Goal: Task Accomplishment & Management: Complete application form

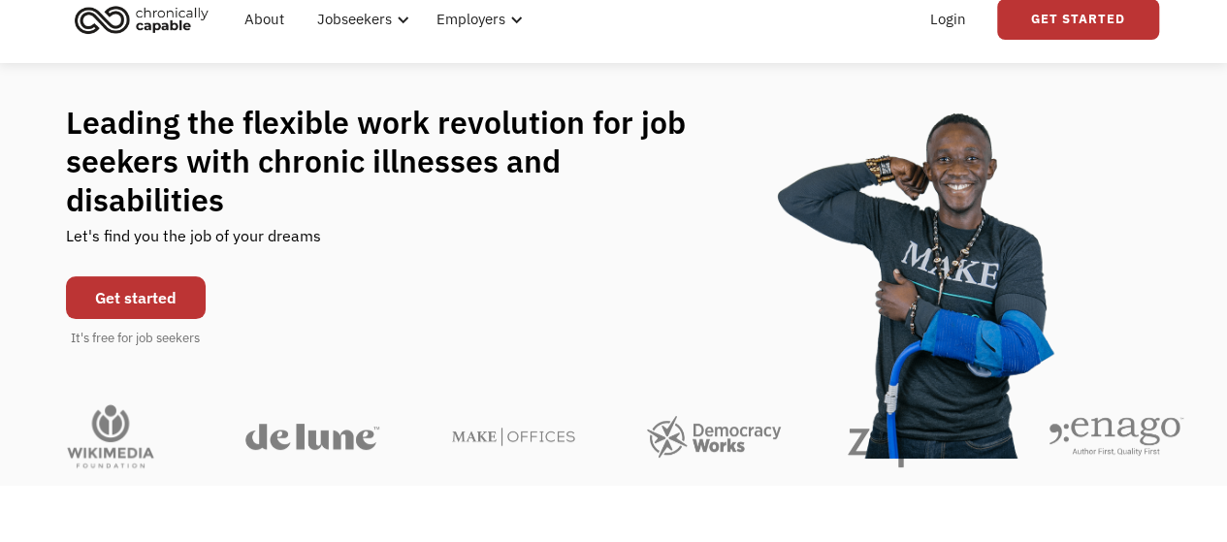
scroll to position [79, 0]
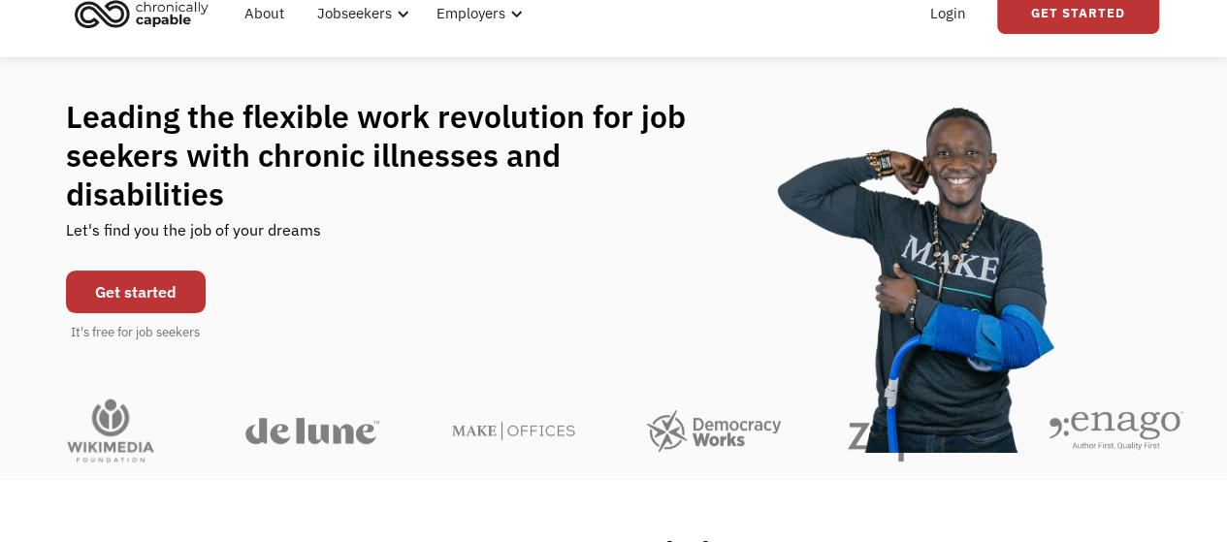
click at [136, 284] on link "Get started" at bounding box center [136, 292] width 140 height 43
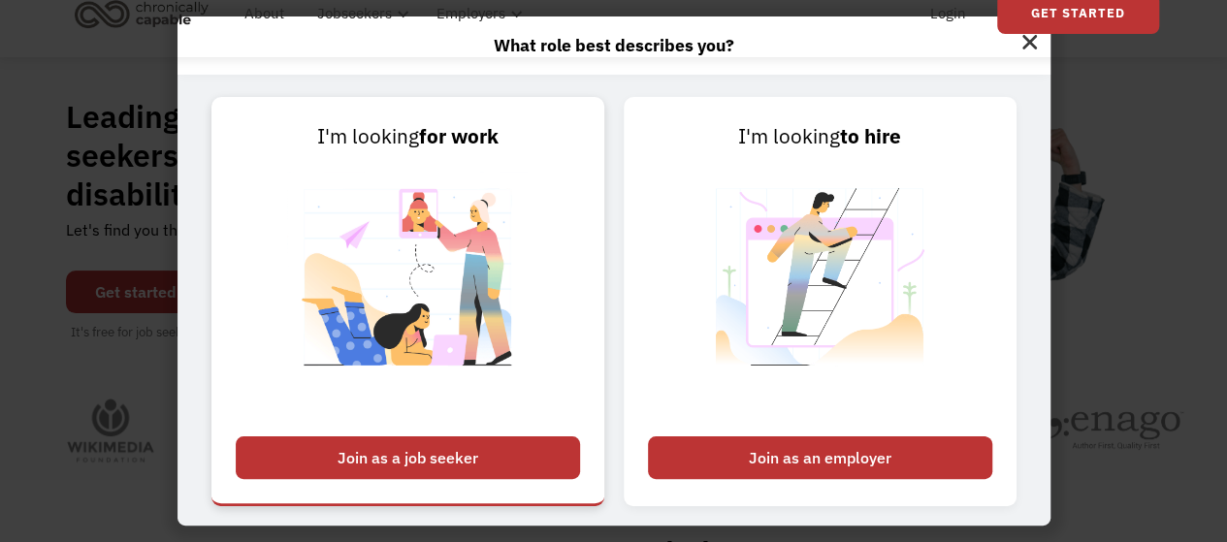
click at [447, 469] on div "Join as a job seeker" at bounding box center [408, 457] width 344 height 43
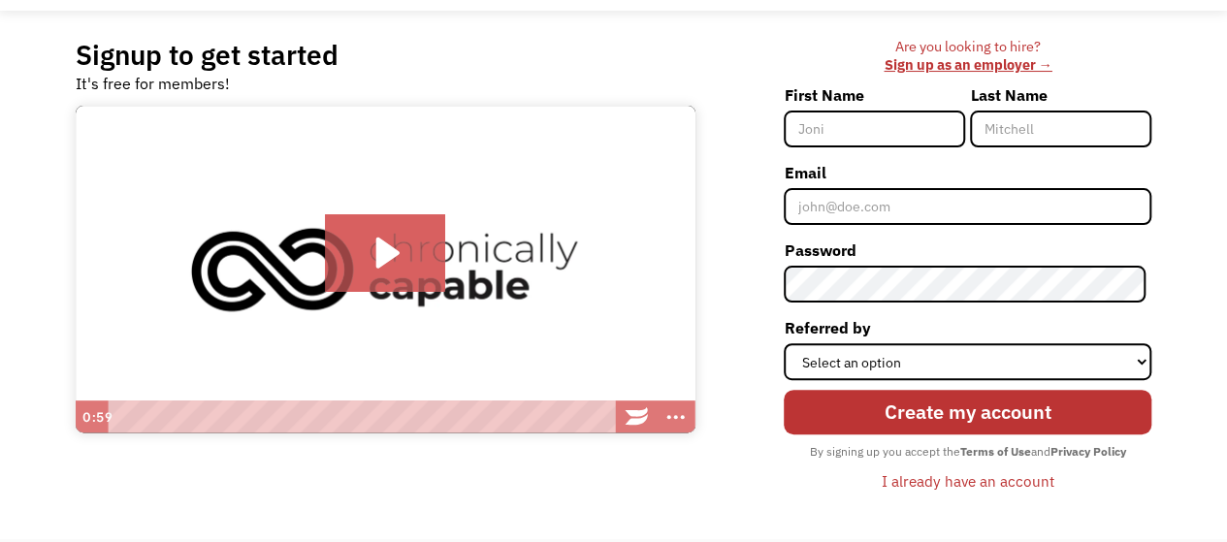
scroll to position [126, 0]
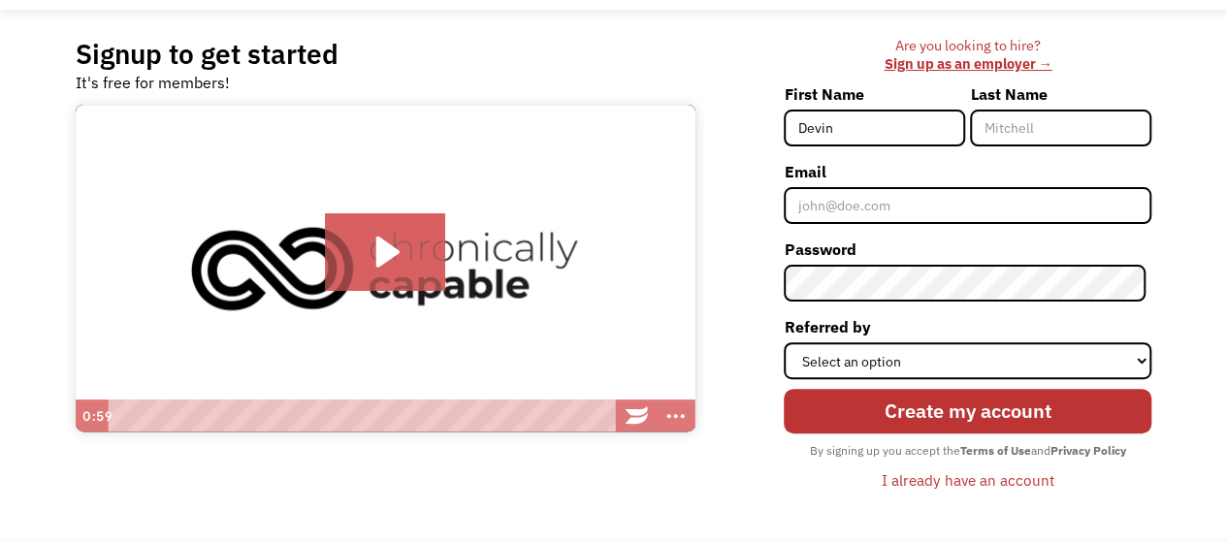
type input "Devin"
type input "[PERSON_NAME]"
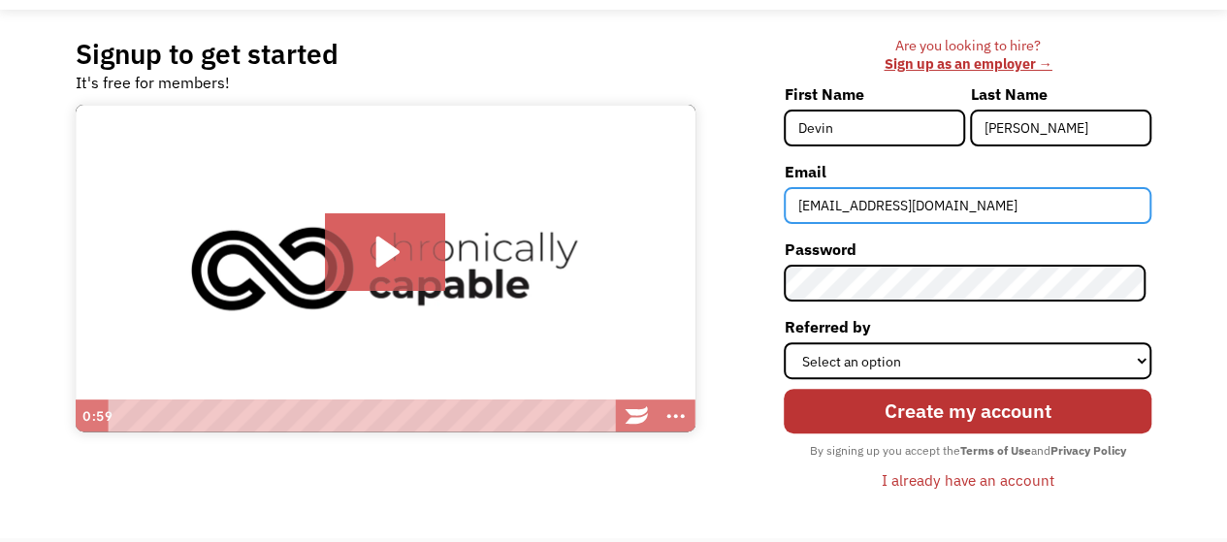
type input "d.landis201@gmail.com"
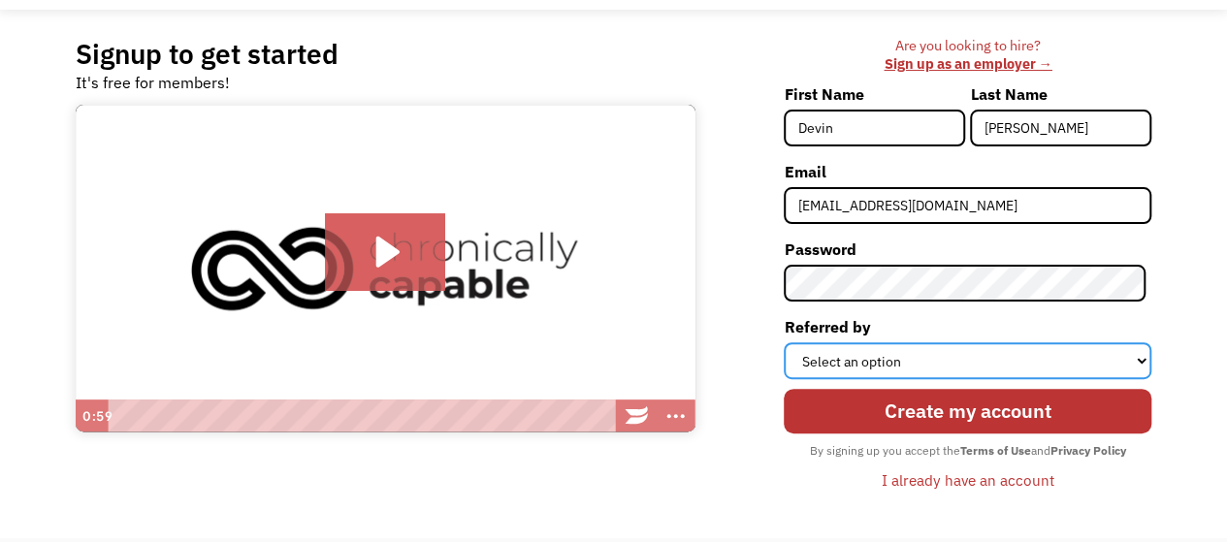
click at [872, 352] on select "Select an option Instagram Facebook Twitter Search Engine News Article Word of …" at bounding box center [967, 360] width 368 height 37
select select "Search Engine"
click at [789, 342] on select "Select an option Instagram Facebook Twitter Search Engine News Article Word of …" at bounding box center [967, 360] width 368 height 37
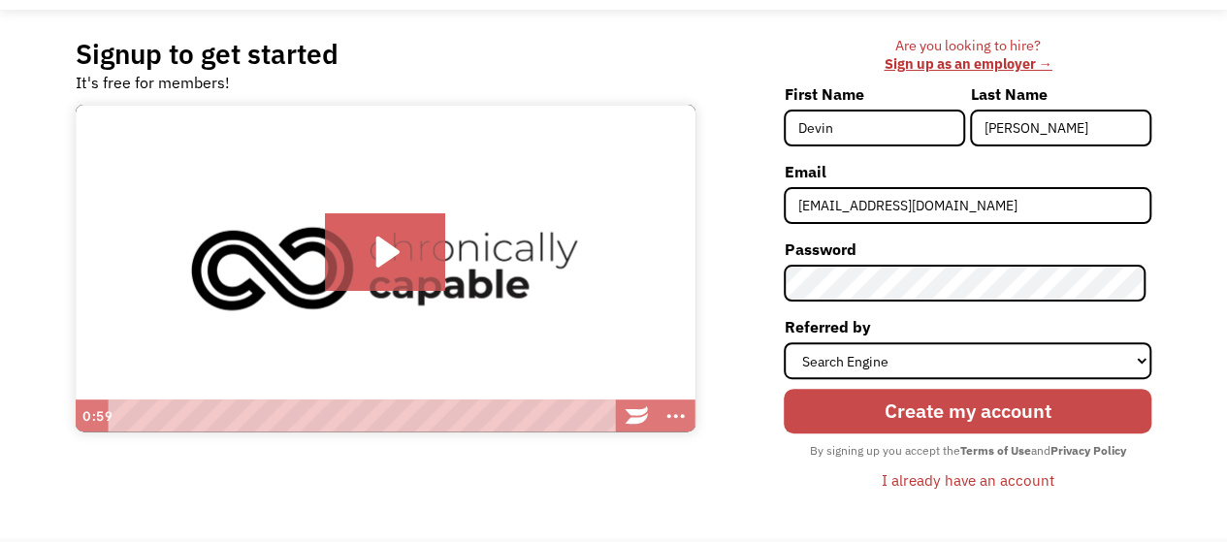
click at [884, 402] on input "Create my account" at bounding box center [967, 411] width 368 height 45
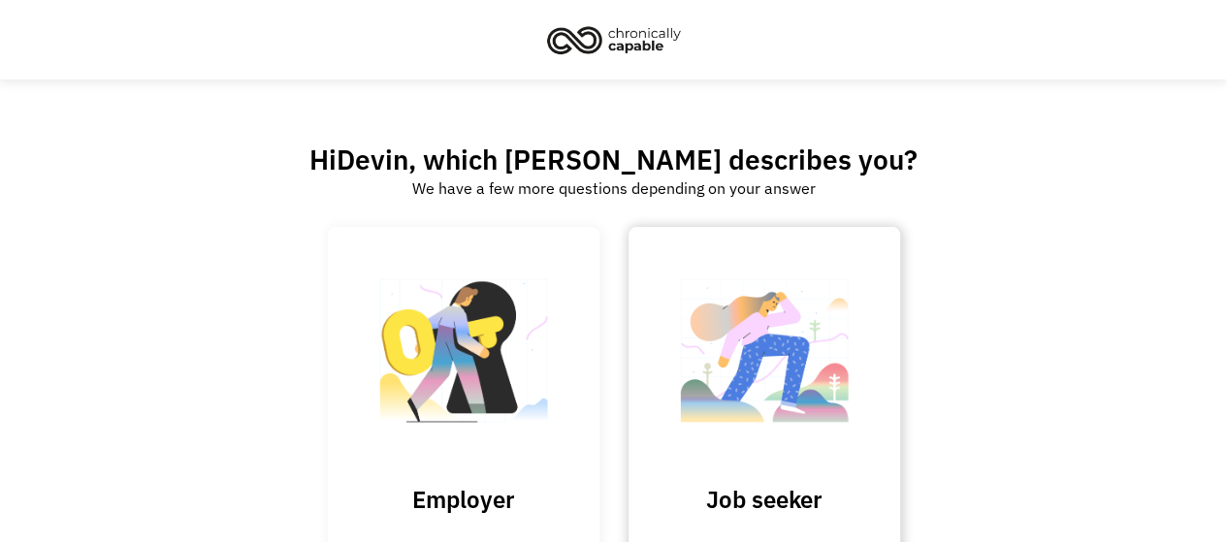
click at [863, 325] on link "Job seeker" at bounding box center [764, 395] width 272 height 336
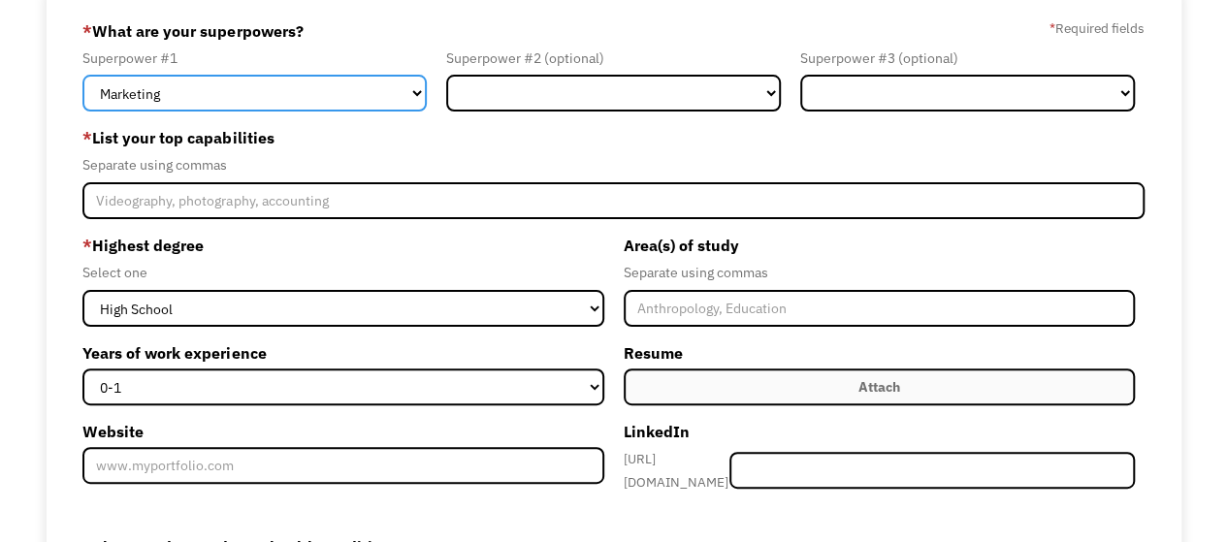
click at [238, 105] on select "Marketing Human Resources Finance Technology Operations Sales Industrial & Manu…" at bounding box center [254, 93] width 344 height 37
select select "Customer Service"
click at [82, 75] on select "Marketing Human Resources Finance Technology Operations Sales Industrial & Manu…" at bounding box center [254, 93] width 344 height 37
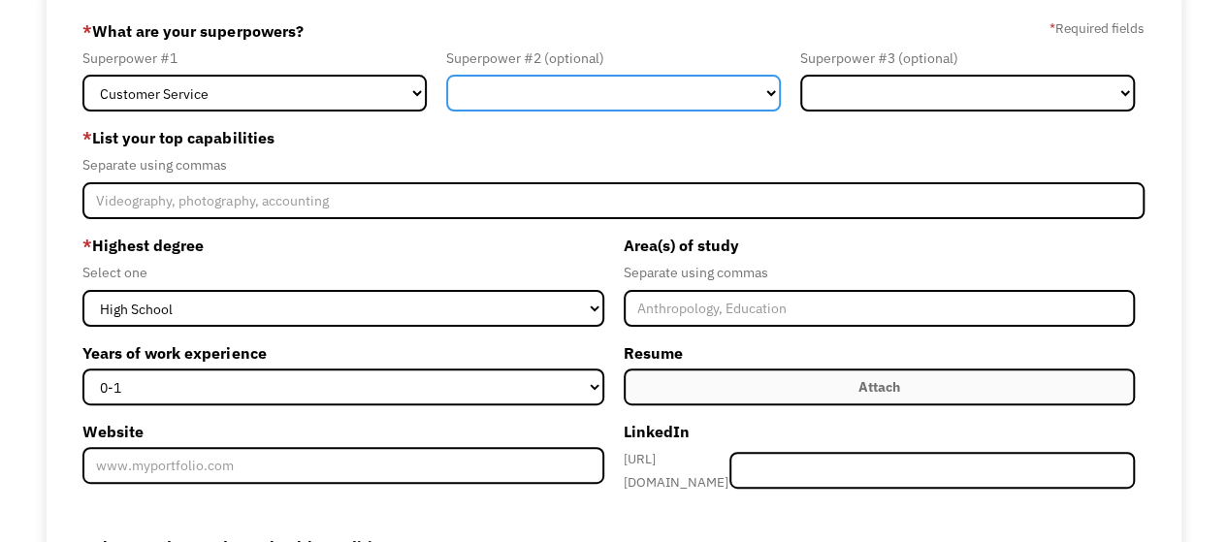
click at [504, 92] on select "Marketing Human Resources Finance Technology Operations Sales Industrial & Manu…" at bounding box center [613, 93] width 335 height 37
select select "Finance"
click at [446, 75] on select "Marketing Human Resources Finance Technology Operations Sales Industrial & Manu…" at bounding box center [613, 93] width 335 height 37
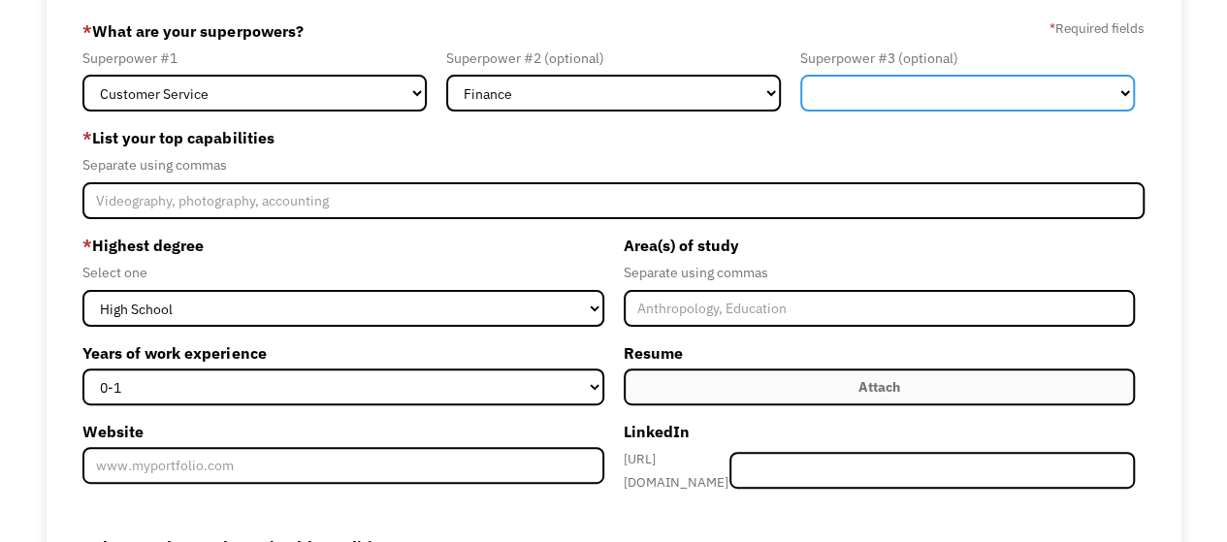
click at [886, 97] on select "Marketing Human Resources Finance Technology Operations Sales Industrial & Manu…" at bounding box center [967, 93] width 335 height 37
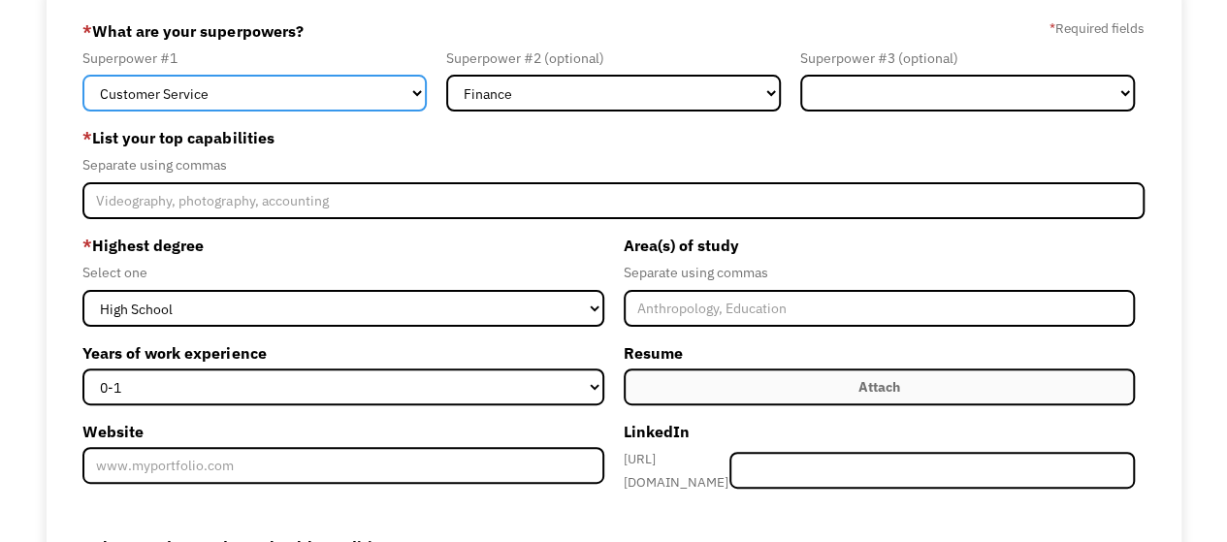
click at [260, 92] on select "Marketing Human Resources Finance Technology Operations Sales Industrial & Manu…" at bounding box center [254, 93] width 344 height 37
select select "Administration"
click at [82, 75] on select "Marketing Human Resources Finance Technology Operations Sales Industrial & Manu…" at bounding box center [254, 93] width 344 height 37
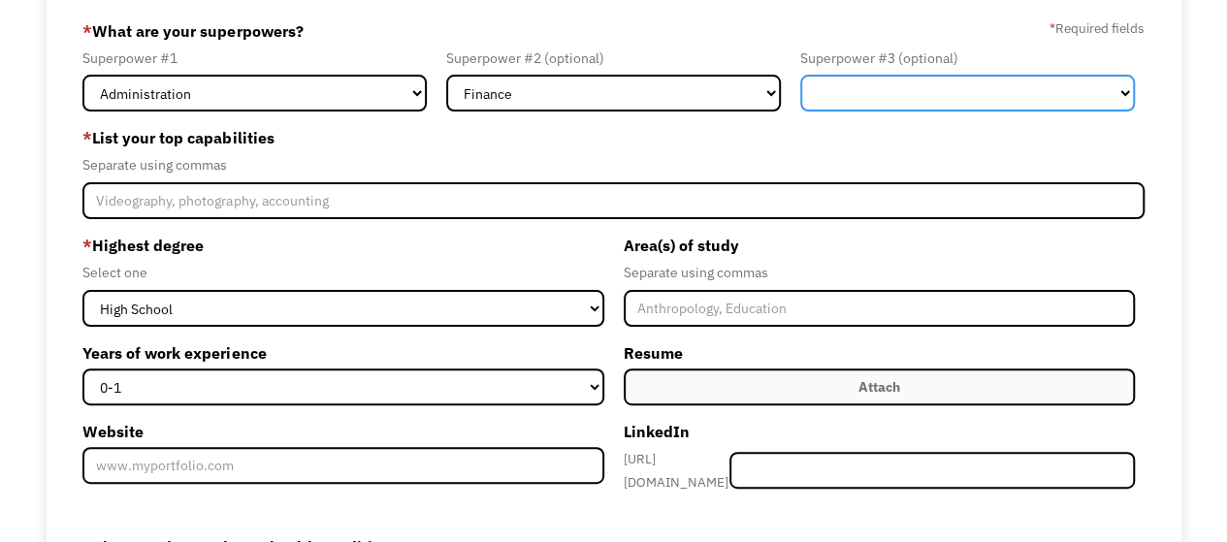
click at [861, 96] on select "Marketing Human Resources Finance Technology Operations Sales Industrial & Manu…" at bounding box center [967, 93] width 335 height 37
select select "Customer Service"
click at [800, 75] on select "Marketing Human Resources Finance Technology Operations Sales Industrial & Manu…" at bounding box center [967, 93] width 335 height 37
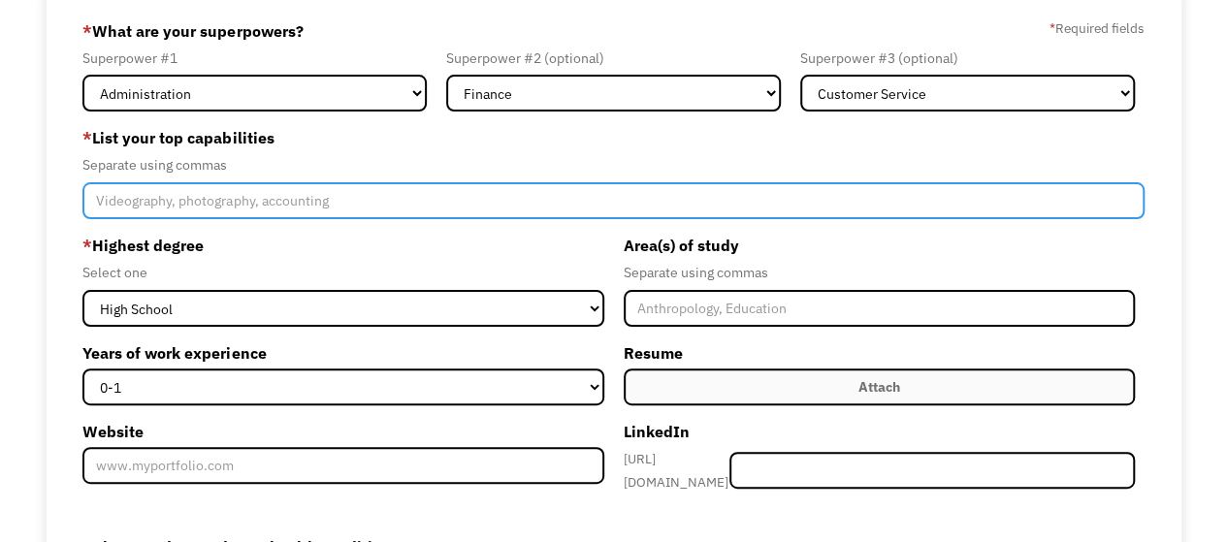
click at [314, 203] on input "Member-Create-Step1" at bounding box center [612, 200] width 1061 height 37
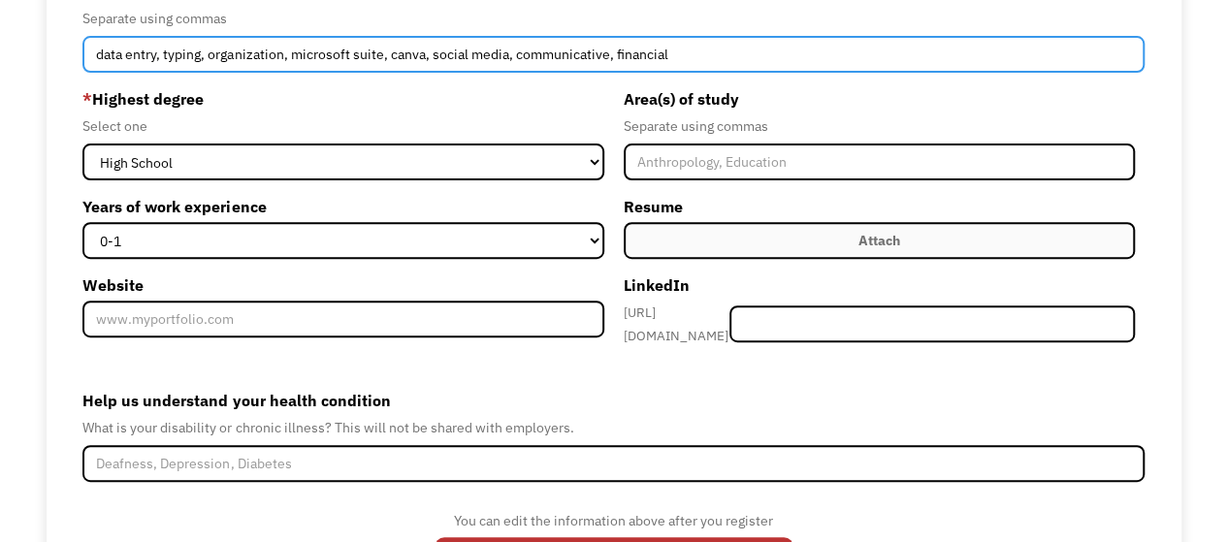
scroll to position [278, 0]
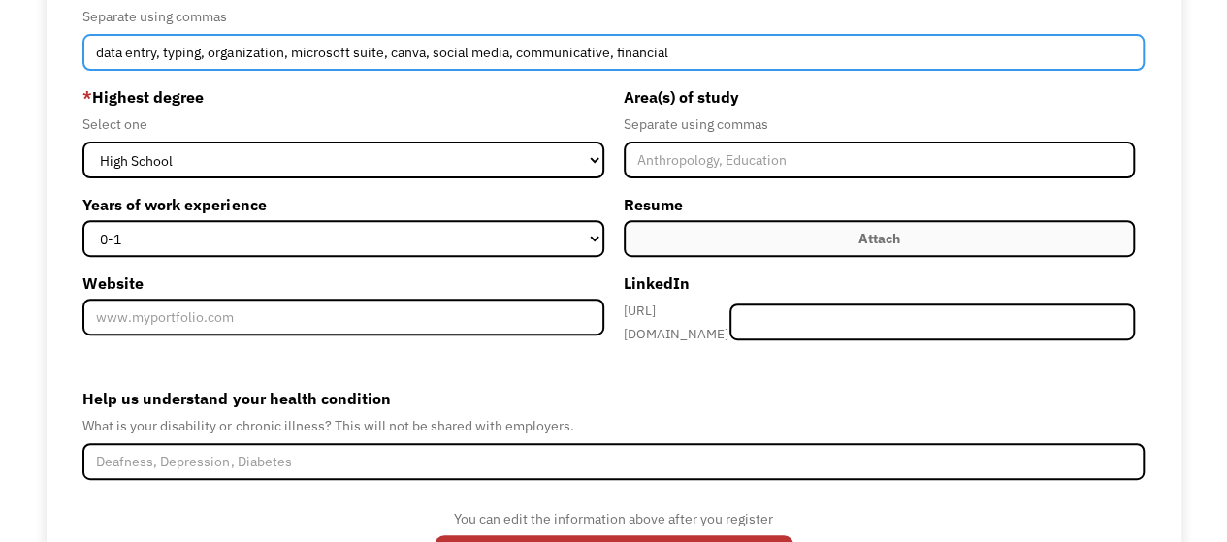
type input "data entry, typing, organization, microsoft suite, canva, social media, communi…"
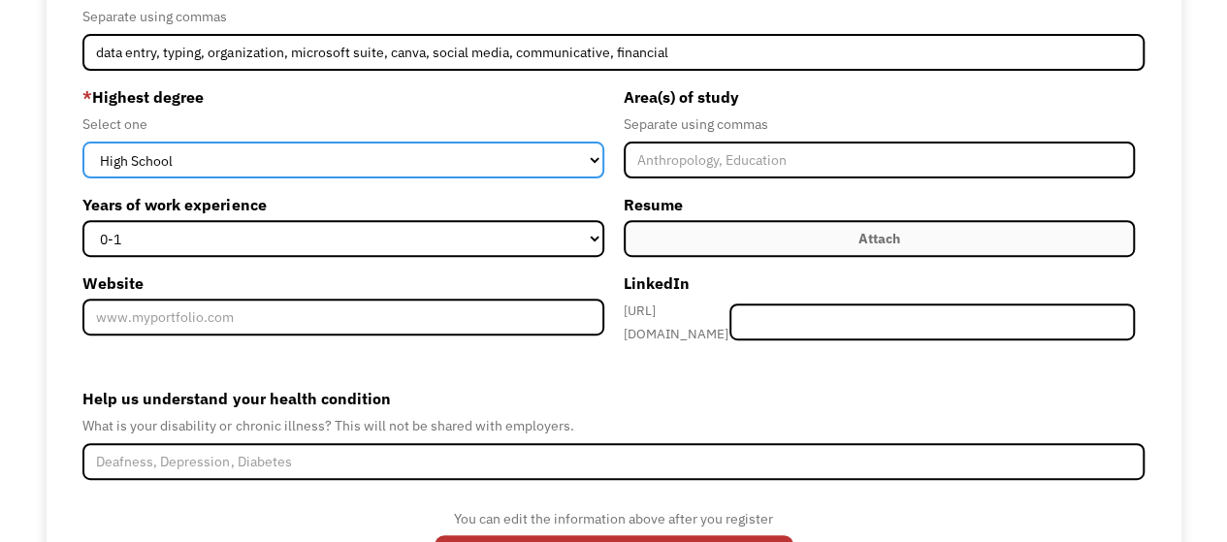
click at [484, 165] on select "High School Associates Bachelors Master's PhD" at bounding box center [342, 160] width 521 height 37
select select "bachelors"
click at [82, 142] on select "High School Associates Bachelors Master's PhD" at bounding box center [342, 160] width 521 height 37
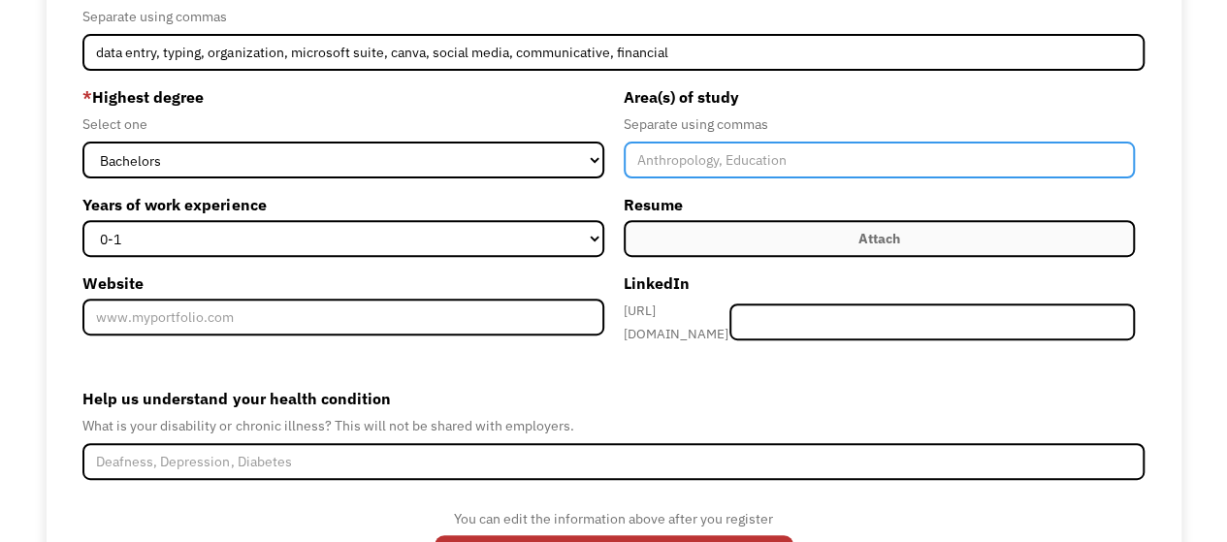
click at [674, 158] on input "Member-Create-Step1" at bounding box center [878, 160] width 511 height 37
type input "Special Education, Elementary Education"
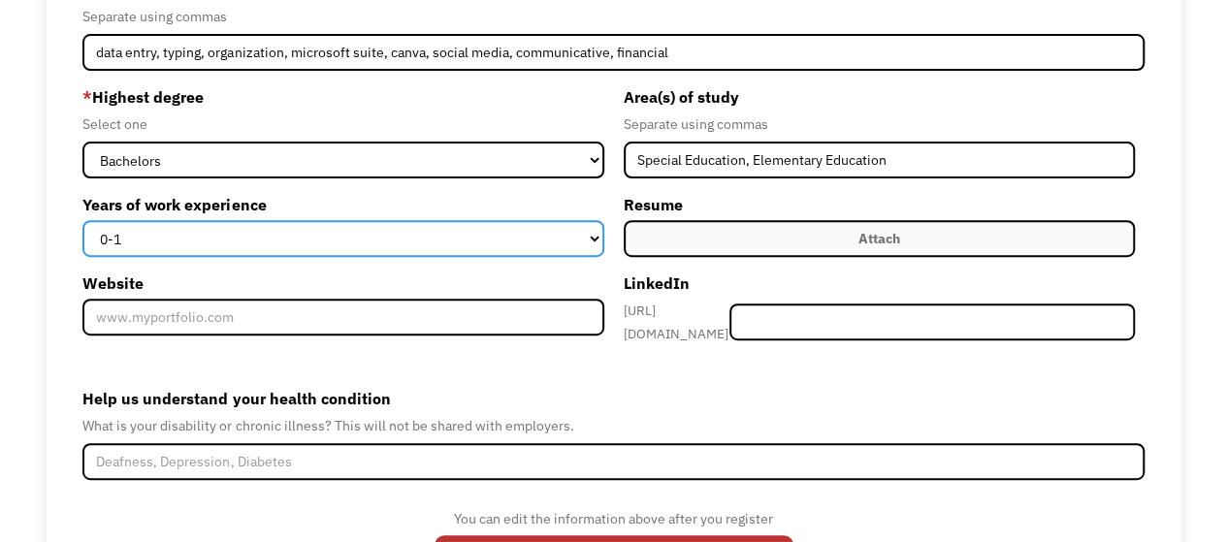
click at [312, 246] on select "0-1 2-4 5-10 11-15 15+" at bounding box center [342, 238] width 521 height 37
select select "2-4"
click at [82, 220] on select "0-1 2-4 5-10 11-15 15+" at bounding box center [342, 238] width 521 height 37
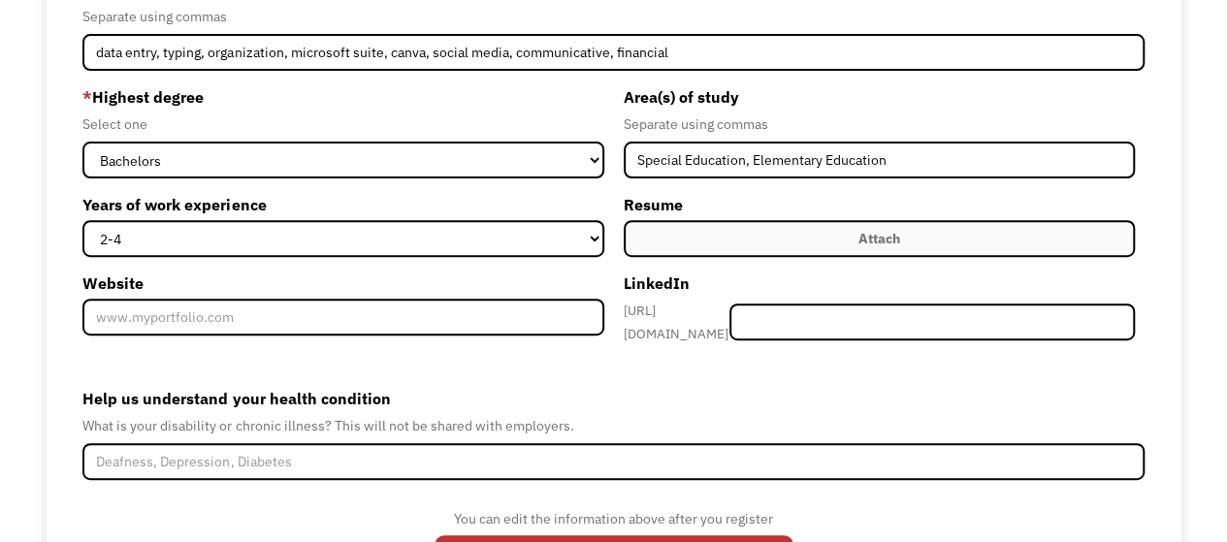
click at [727, 249] on label "Attach" at bounding box center [878, 238] width 511 height 37
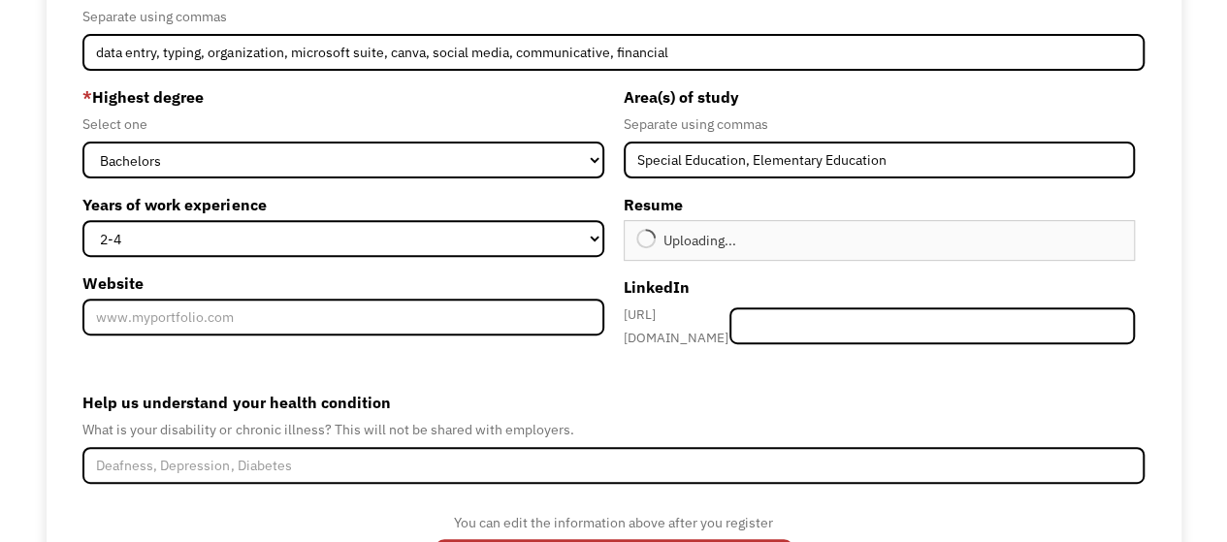
scroll to position [372, 0]
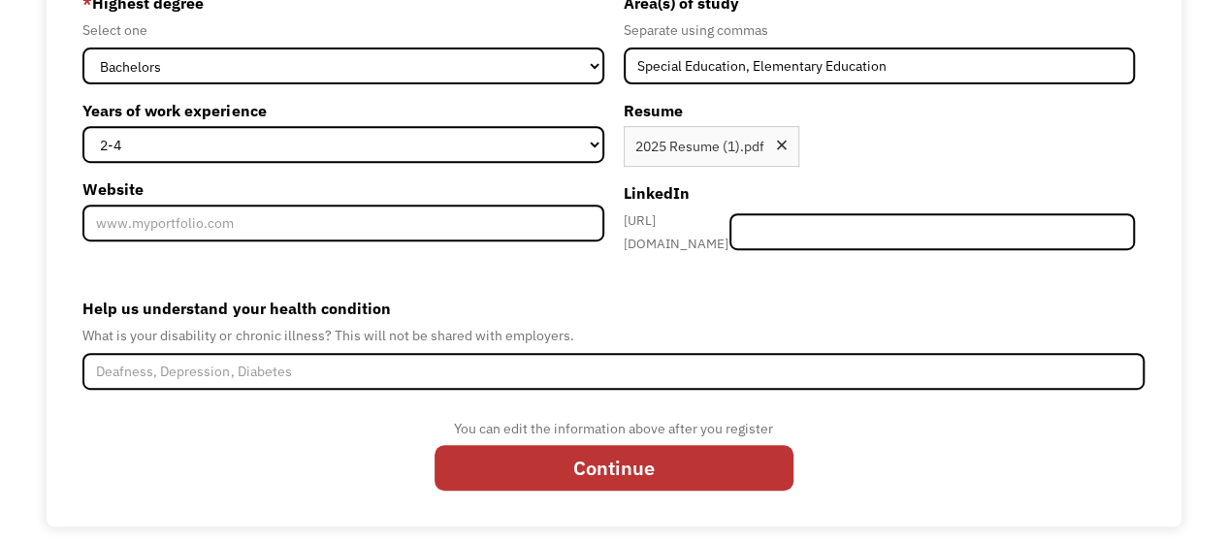
type input "Continue"
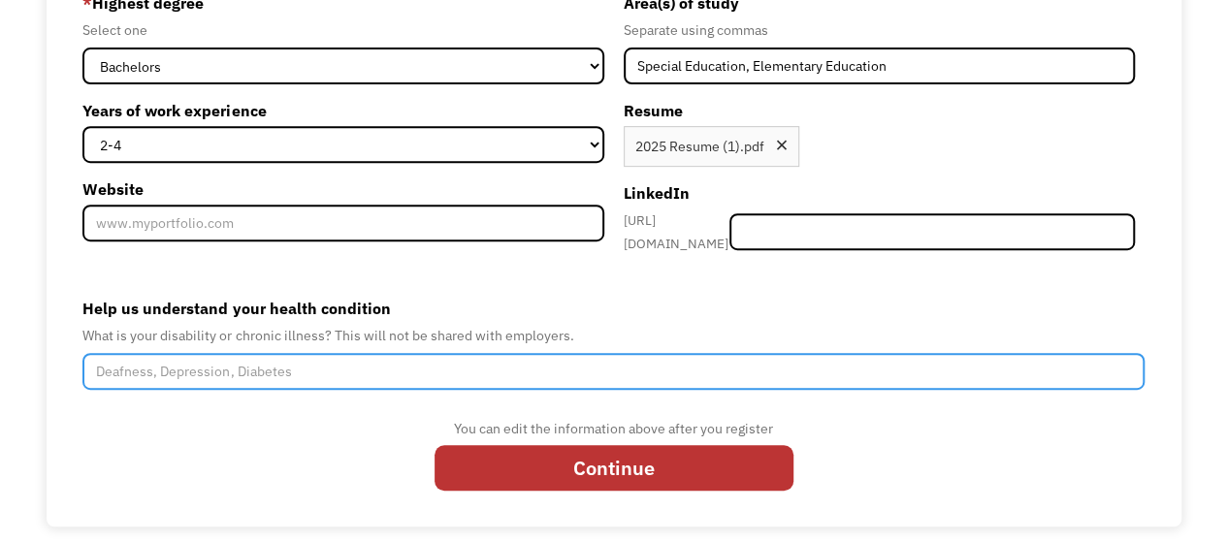
click at [249, 368] on input "Help us understand your health condition" at bounding box center [612, 371] width 1061 height 37
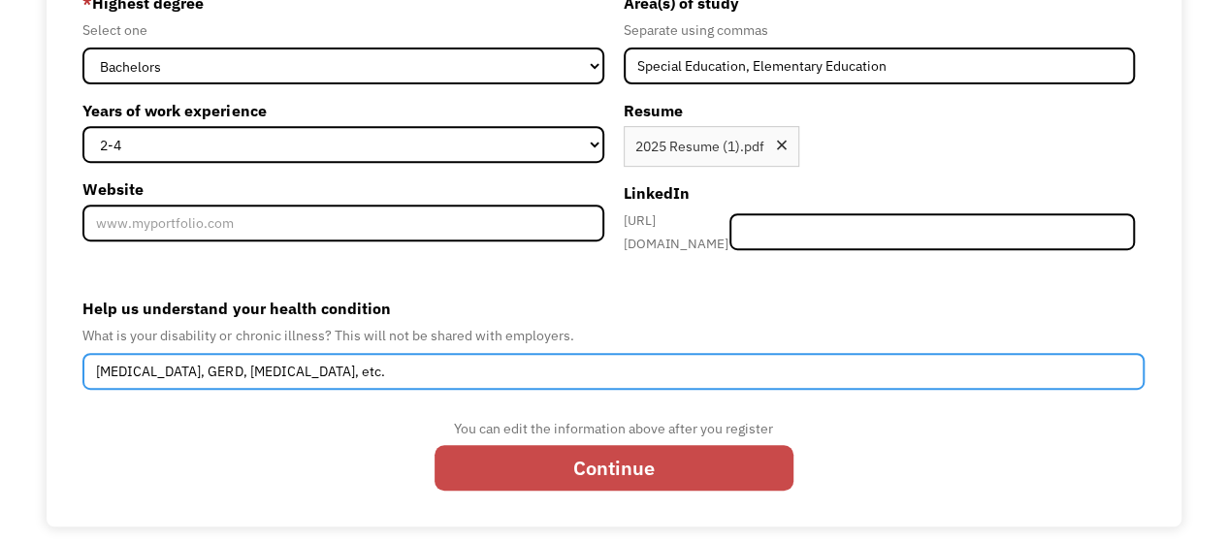
type input "Rheumatoid Arthritis, GERD, Gastroparesis, etc."
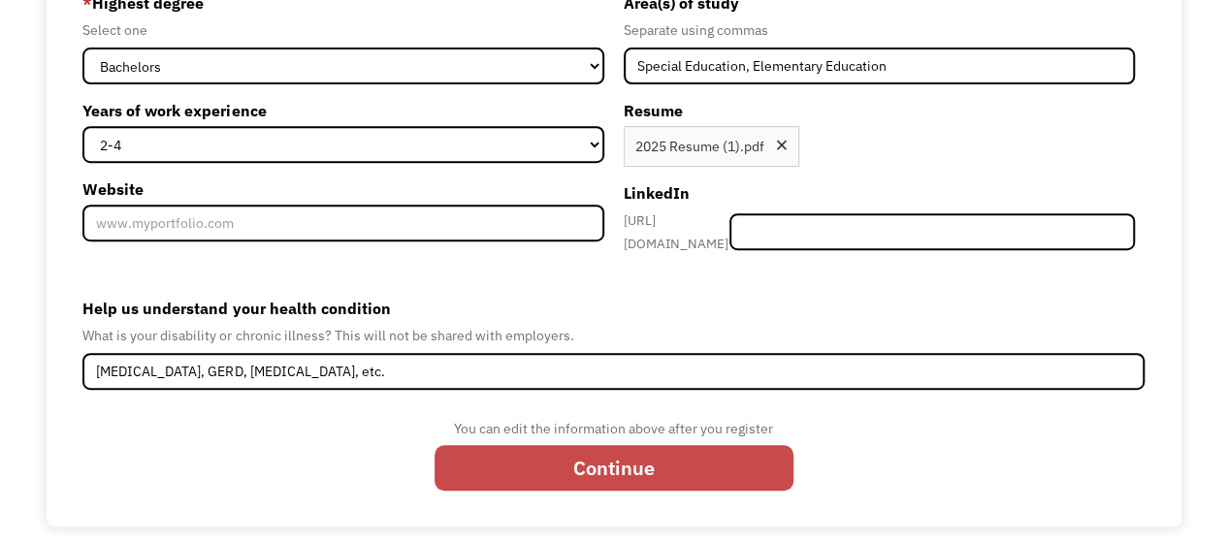
click at [630, 447] on input "Continue" at bounding box center [613, 467] width 359 height 45
type input "Please wait..."
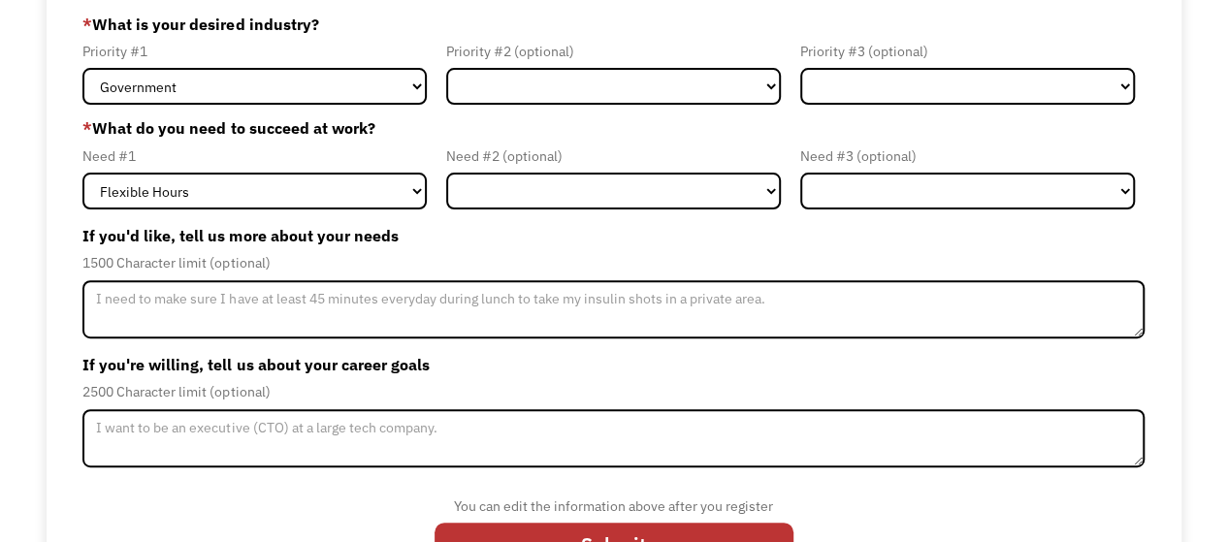
scroll to position [219, 0]
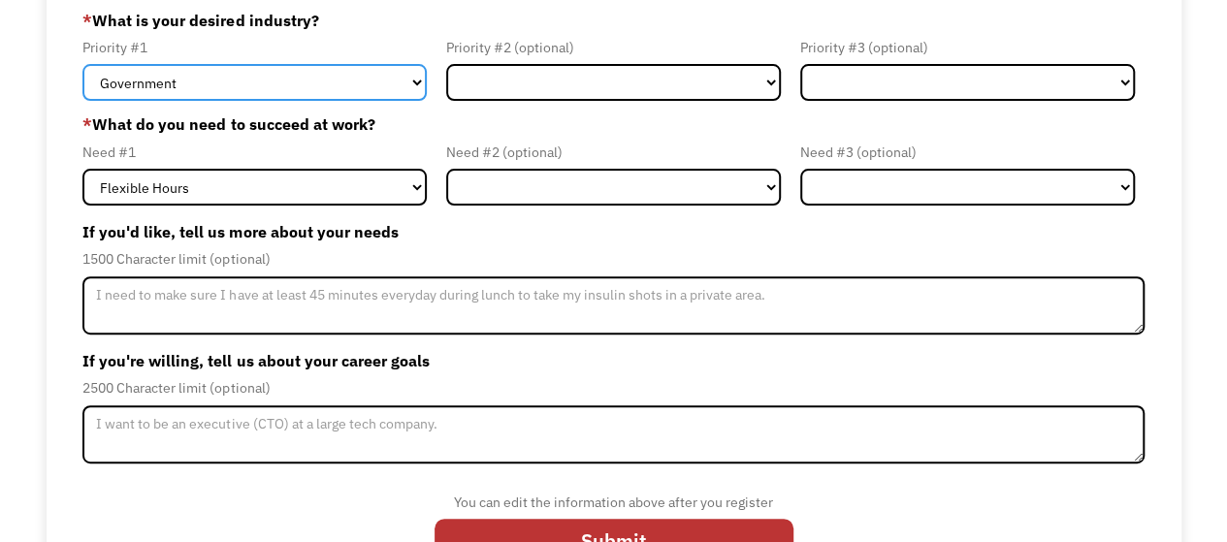
click at [209, 84] on select "Government Finance & Insurance Health & Social Care Tech & Engineering Creative…" at bounding box center [254, 82] width 344 height 37
click at [82, 64] on select "Government Finance & Insurance Health & Social Care Tech & Engineering Creative…" at bounding box center [254, 82] width 344 height 37
click at [368, 84] on select "Government Finance & Insurance Health & Social Care Tech & Engineering Creative…" at bounding box center [254, 82] width 344 height 37
select select "Education"
click at [82, 64] on select "Government Finance & Insurance Health & Social Care Tech & Engineering Creative…" at bounding box center [254, 82] width 344 height 37
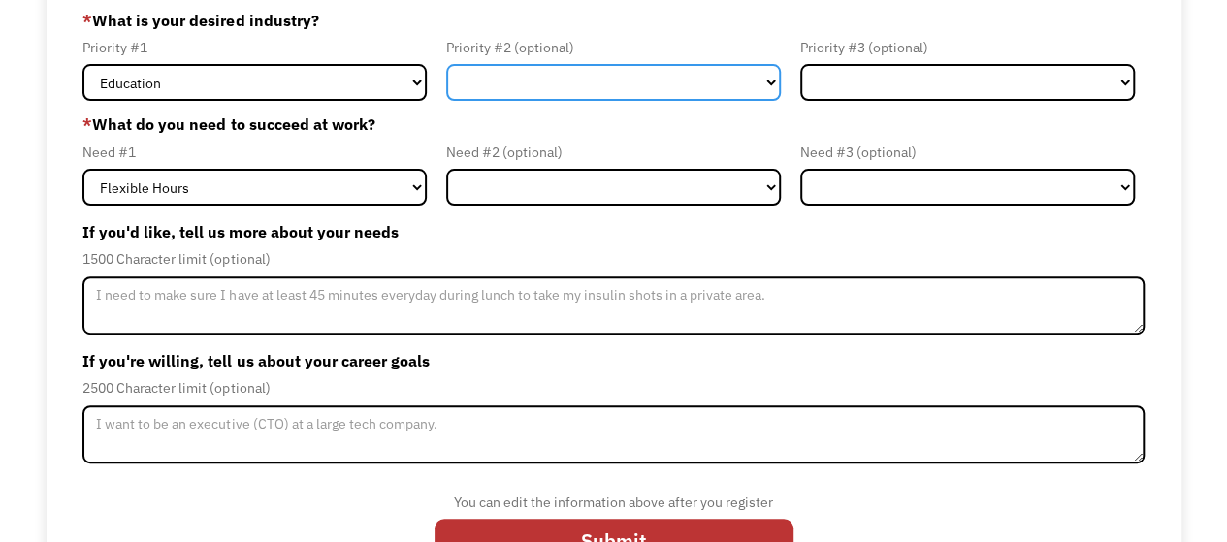
click at [535, 81] on select "Government Finance & Insurance Health & Social Care Tech & Engineering Creative…" at bounding box center [613, 82] width 335 height 37
select select "Administrative"
click at [446, 64] on select "Government Finance & Insurance Health & Social Care Tech & Engineering Creative…" at bounding box center [613, 82] width 335 height 37
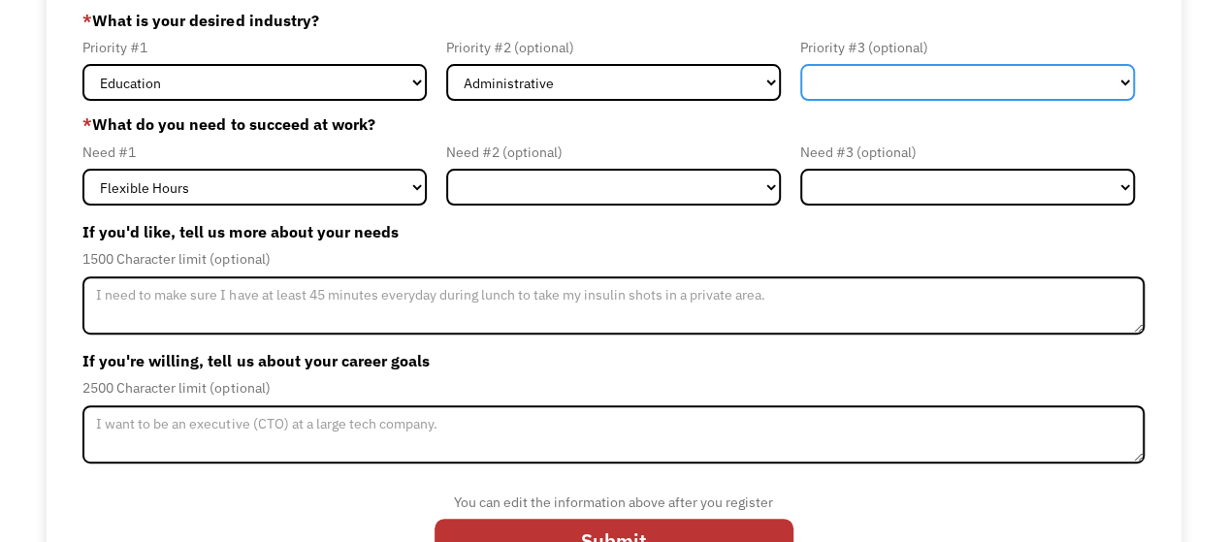
click at [862, 81] on select "Government Finance & Insurance Health & Social Care Tech & Engineering Creative…" at bounding box center [967, 82] width 335 height 37
select select "Creative & Design"
click at [800, 64] on select "Government Finance & Insurance Health & Social Care Tech & Engineering Creative…" at bounding box center [967, 82] width 335 height 37
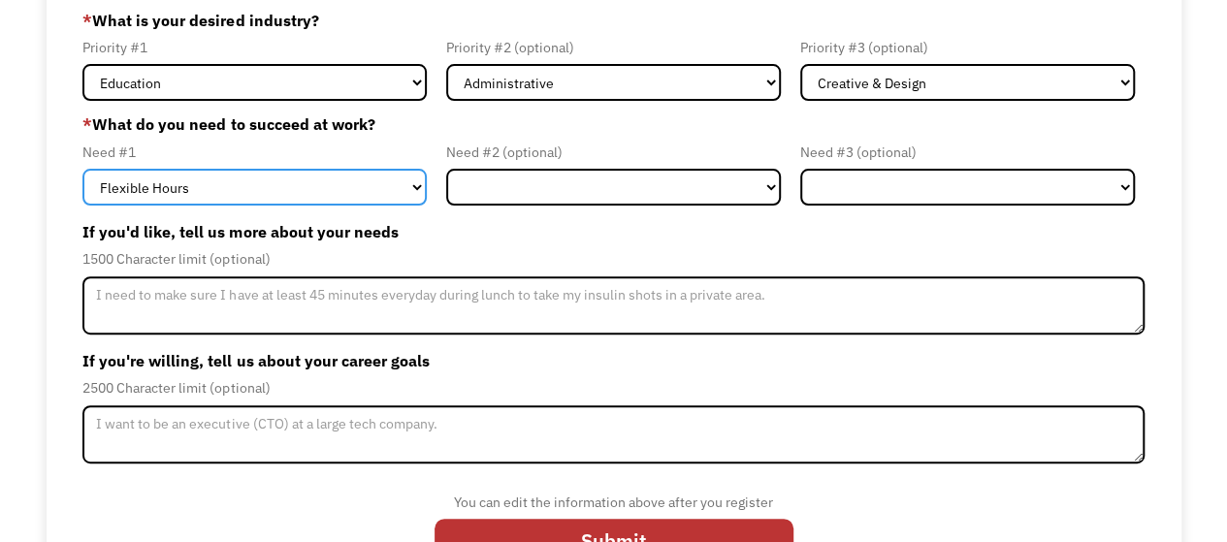
click at [366, 188] on select "Flexible Hours Remote Work Service Animal On-site Accommodations Visual Support…" at bounding box center [254, 187] width 344 height 37
select select "Remote Work"
click at [82, 169] on select "Flexible Hours Remote Work Service Animal On-site Accommodations Visual Support…" at bounding box center [254, 187] width 344 height 37
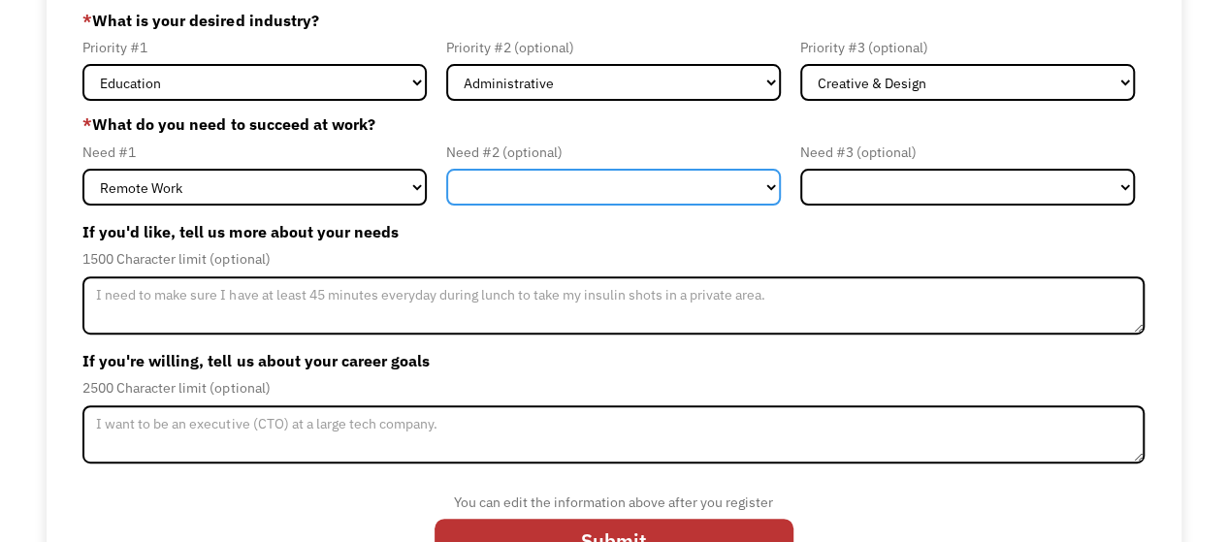
click at [557, 198] on select "Flexible Hours Remote Work Service Animal On-site Accommodations Visual Support…" at bounding box center [613, 187] width 335 height 37
select select "Flexible Hours"
click at [446, 169] on select "Flexible Hours Remote Work Service Animal On-site Accommodations Visual Support…" at bounding box center [613, 187] width 335 height 37
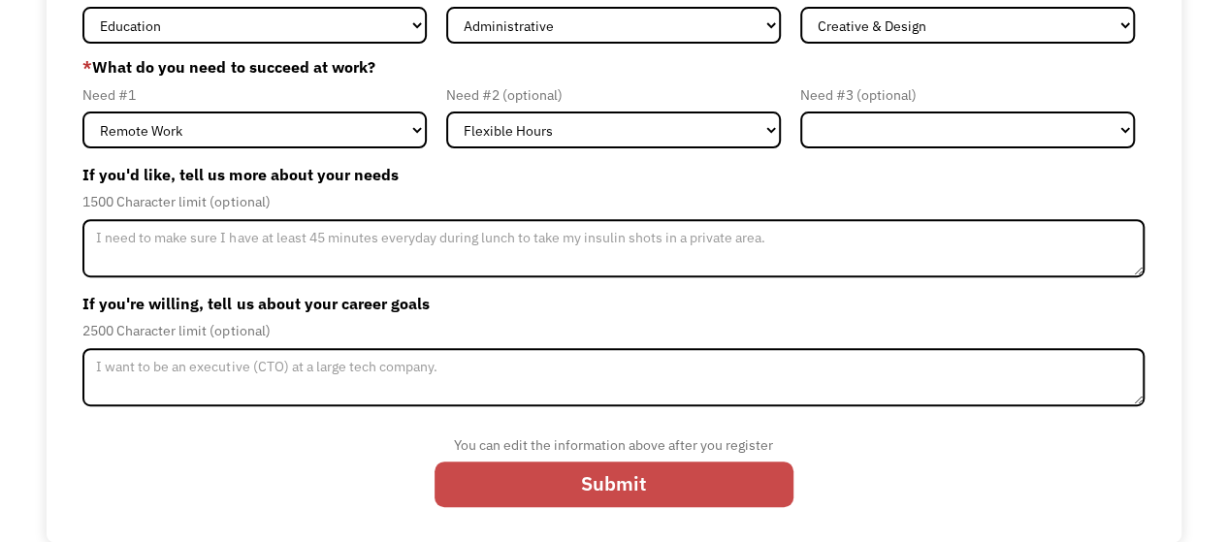
click at [543, 479] on input "Submit" at bounding box center [613, 484] width 359 height 45
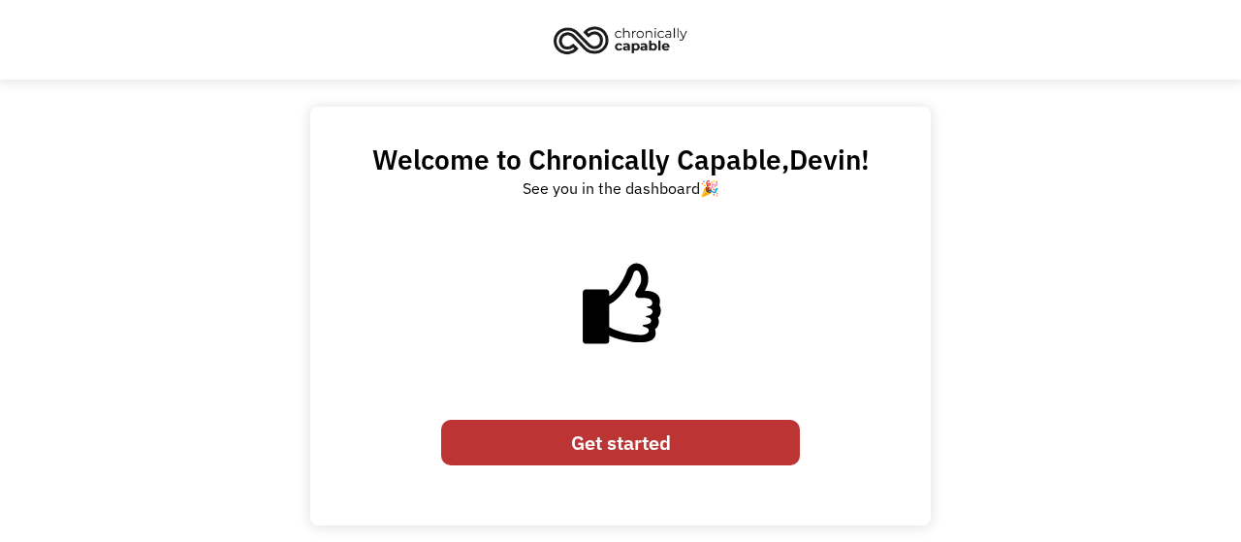
click at [595, 460] on link "Get started" at bounding box center [620, 442] width 359 height 45
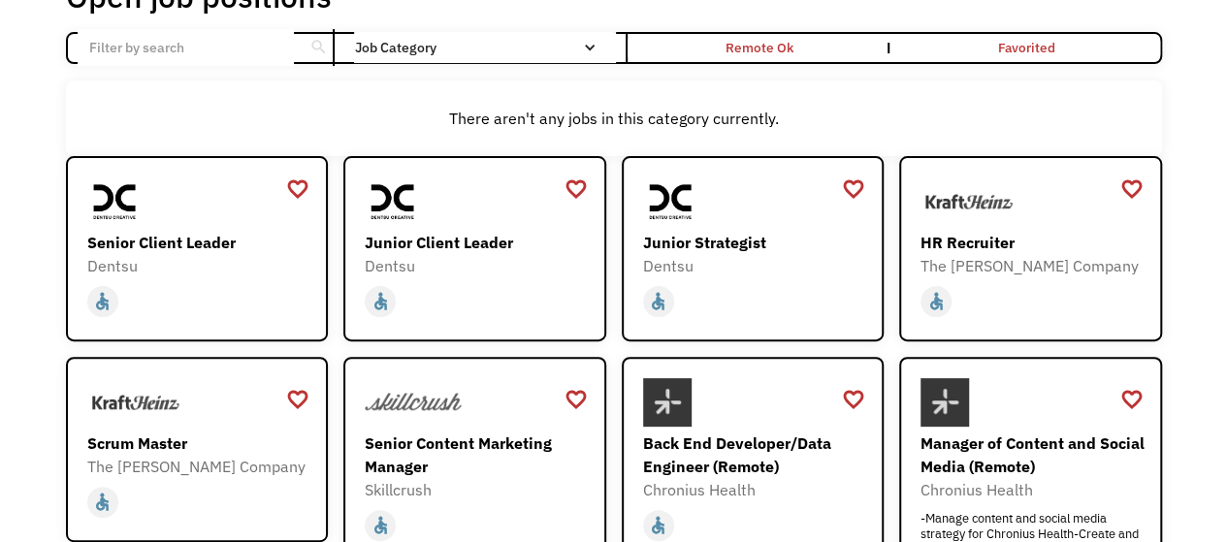
scroll to position [144, 0]
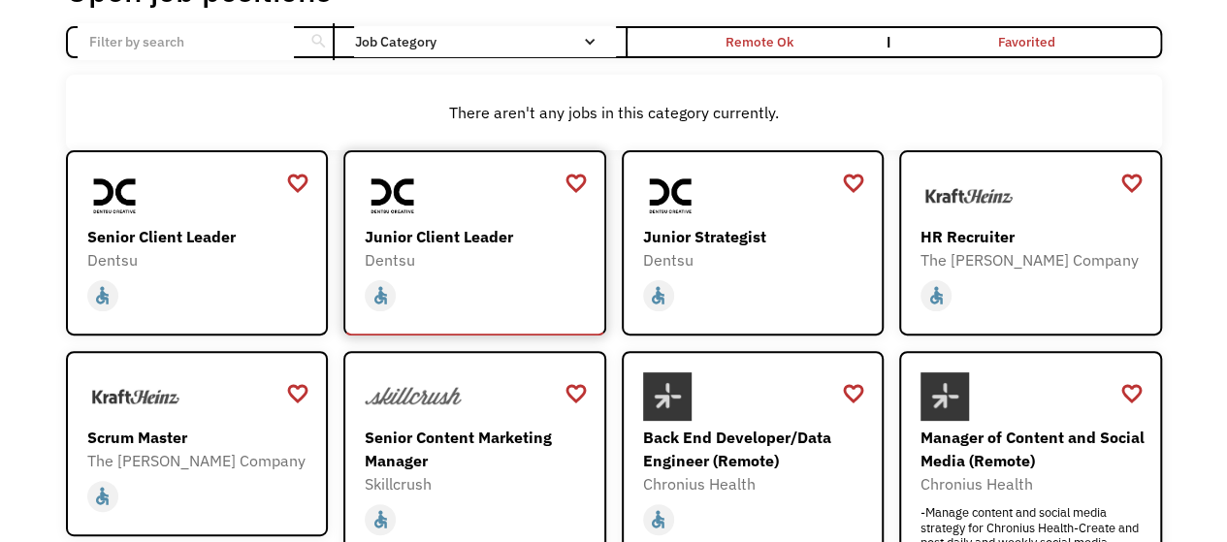
click at [469, 241] on div "Junior Client Leader" at bounding box center [477, 236] width 225 height 23
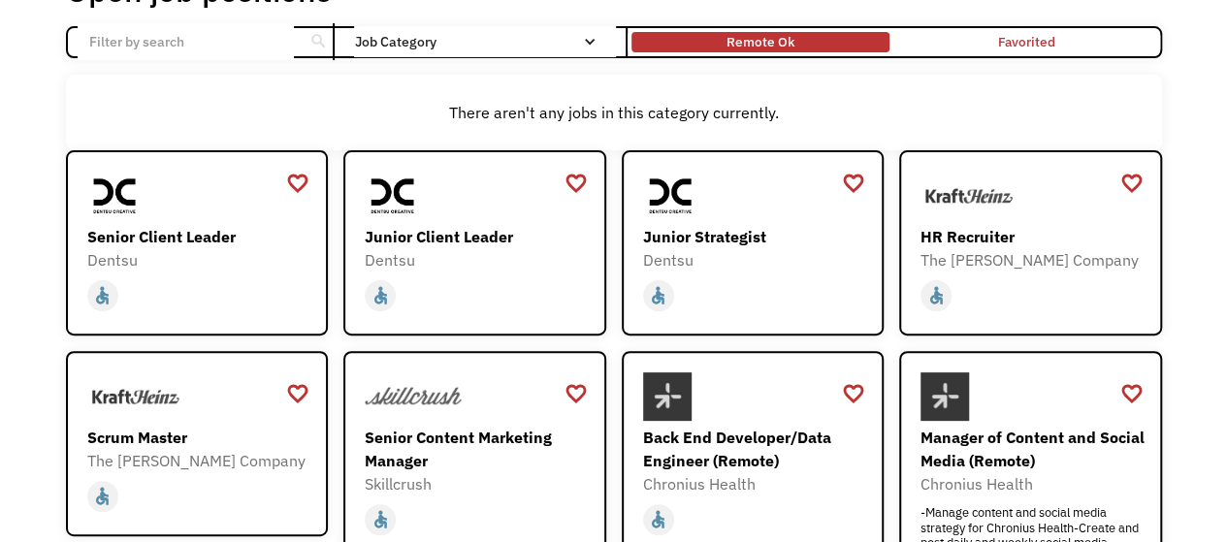
click at [793, 40] on div "Remote Ok" at bounding box center [760, 43] width 258 height 12
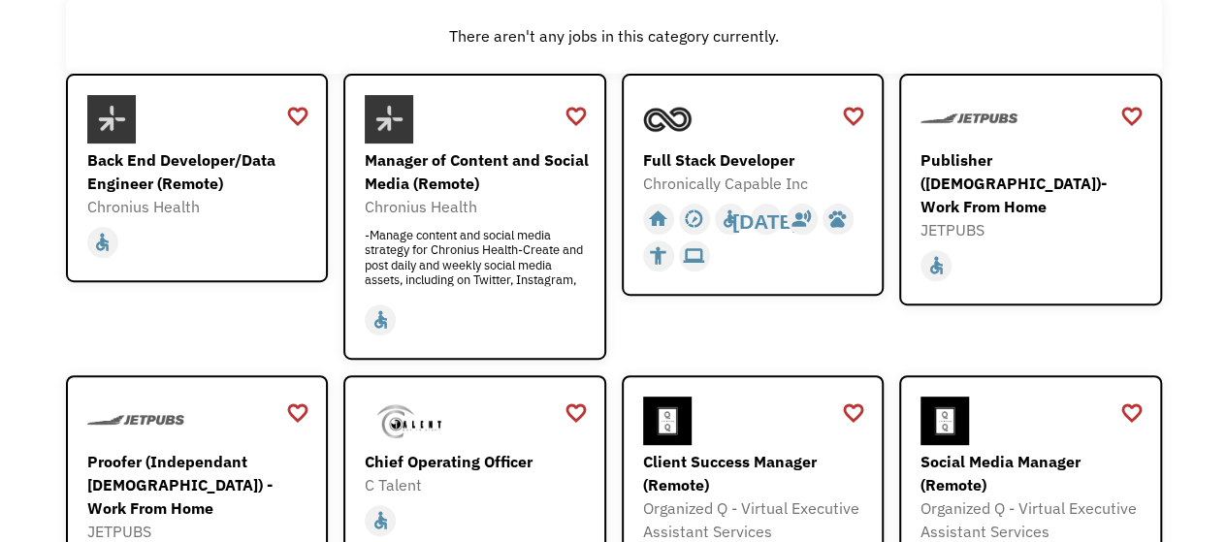
scroll to position [0, 0]
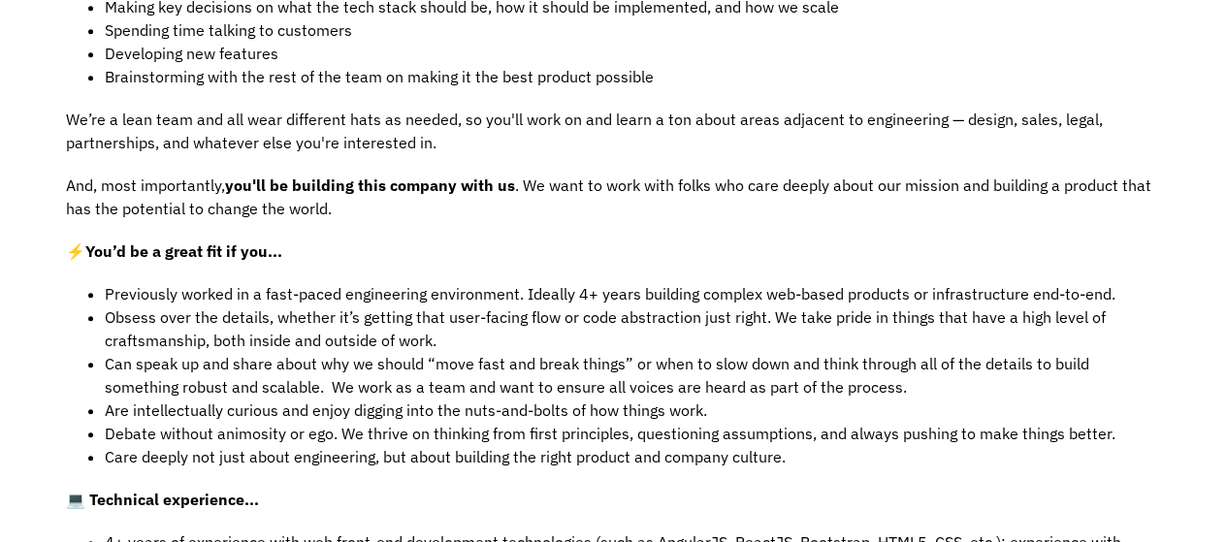
scroll to position [633, 0]
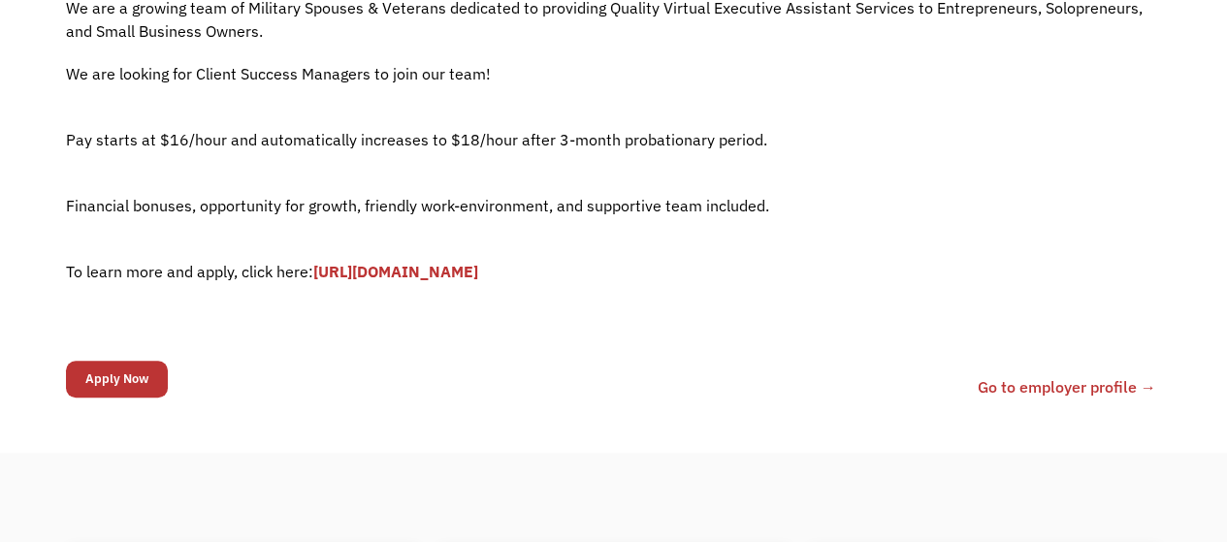
scroll to position [458, 0]
click at [478, 272] on link "[URL][DOMAIN_NAME]" at bounding box center [395, 270] width 165 height 19
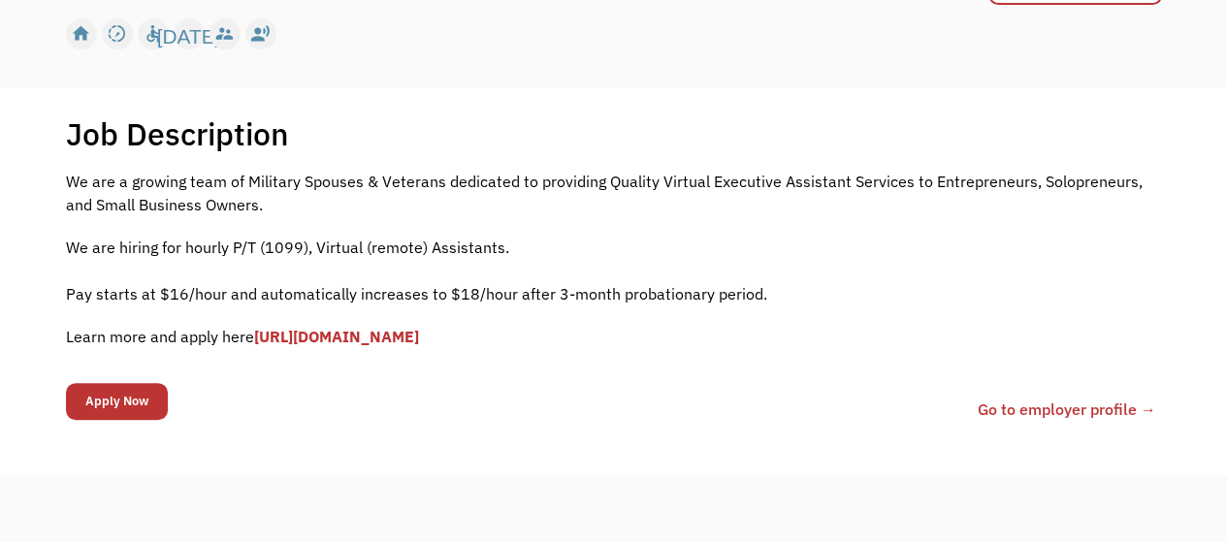
scroll to position [293, 0]
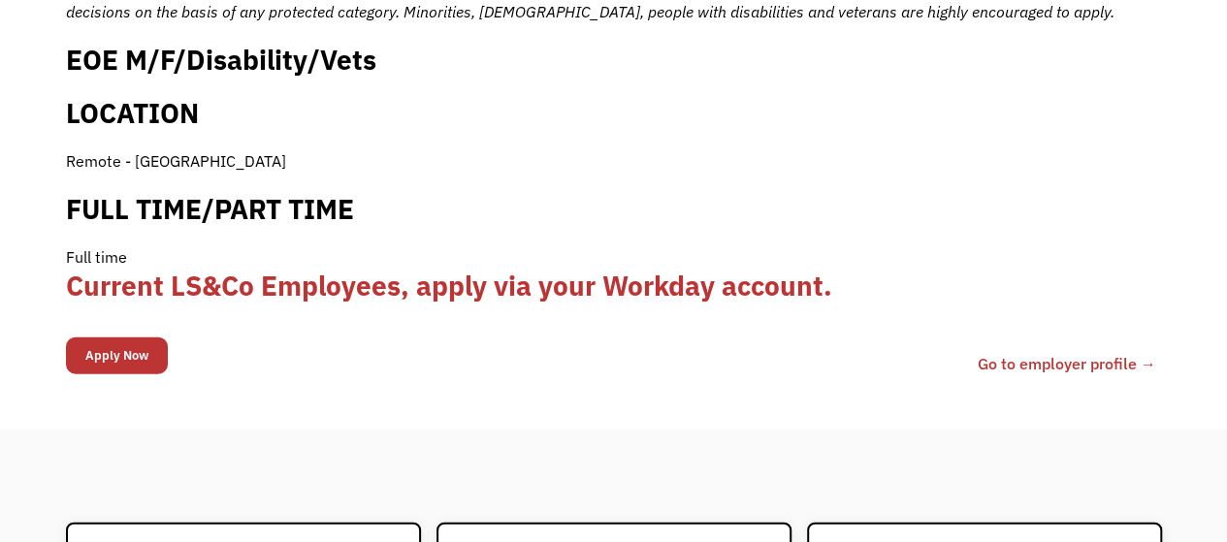
scroll to position [2018, 0]
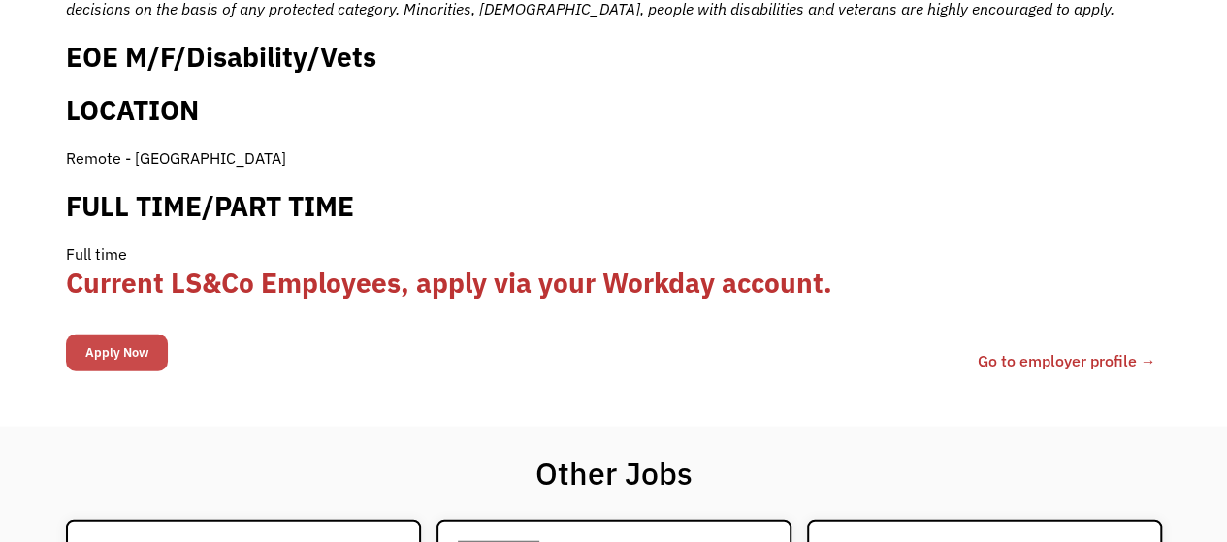
click at [110, 335] on input "Apply Now" at bounding box center [117, 353] width 102 height 37
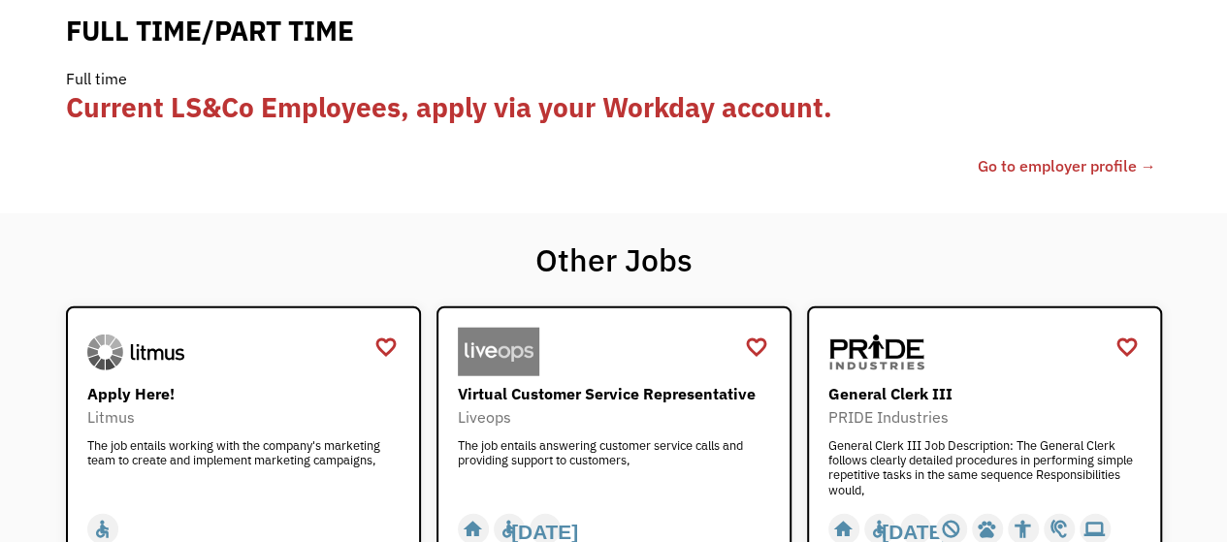
scroll to position [2256, 0]
click at [408, 88] on b "Current LS&Co Employees, apply via your Workday account." at bounding box center [449, 106] width 766 height 36
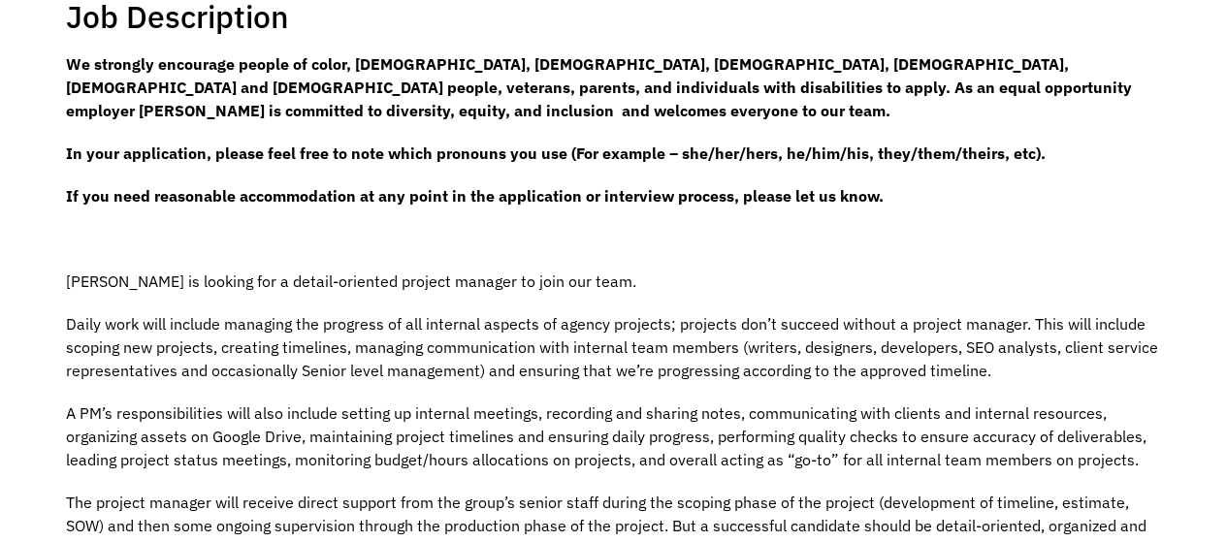
scroll to position [440, 0]
